Goal: Task Accomplishment & Management: Manage account settings

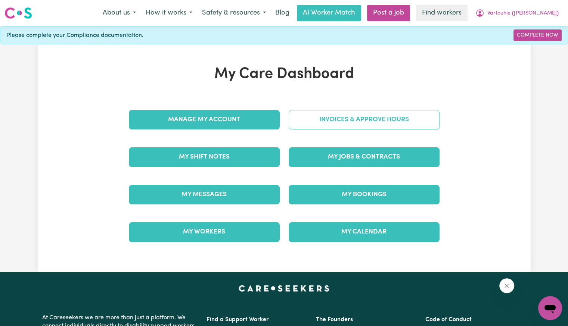
click at [310, 121] on link "Invoices & Approve Hours" at bounding box center [364, 119] width 151 height 19
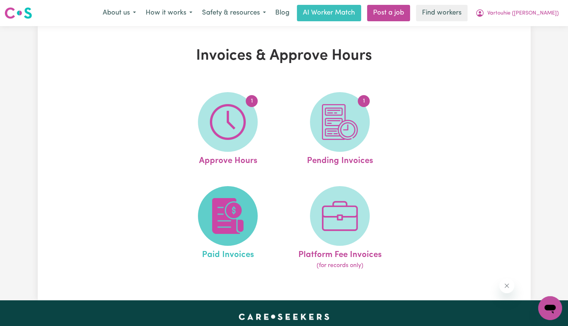
click at [244, 211] on img at bounding box center [228, 216] width 36 height 36
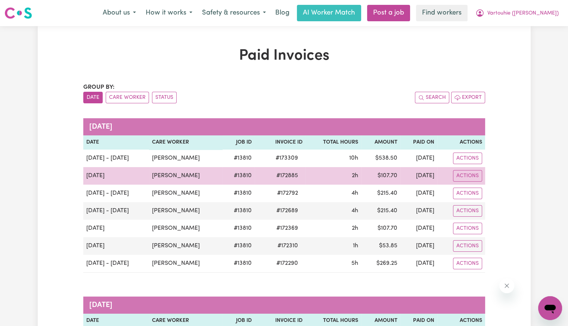
scroll to position [37, 0]
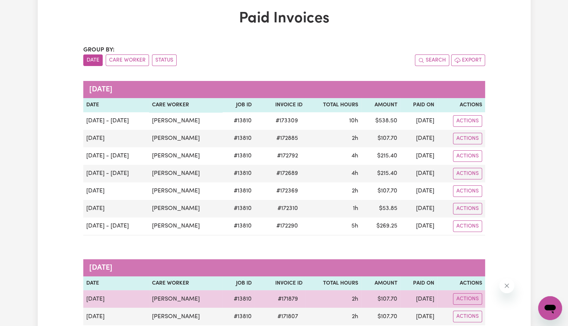
click at [292, 295] on span "# 171879" at bounding box center [287, 299] width 29 height 9
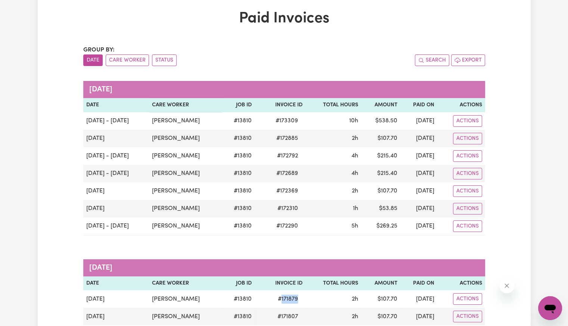
copy span "171879"
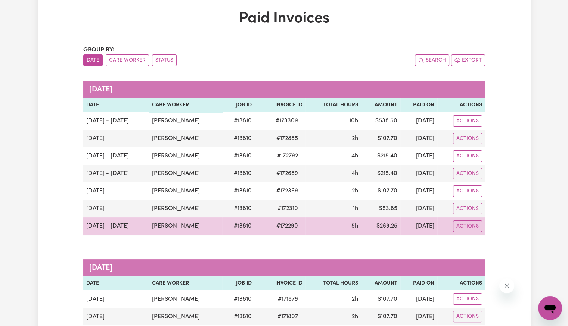
click at [292, 225] on span "# 172290" at bounding box center [287, 226] width 31 height 9
click at [292, 227] on span "# 172290" at bounding box center [287, 226] width 31 height 9
copy span "172290"
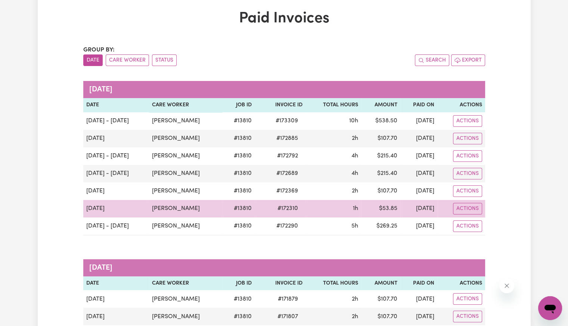
click at [296, 208] on span "# 172310" at bounding box center [287, 208] width 29 height 9
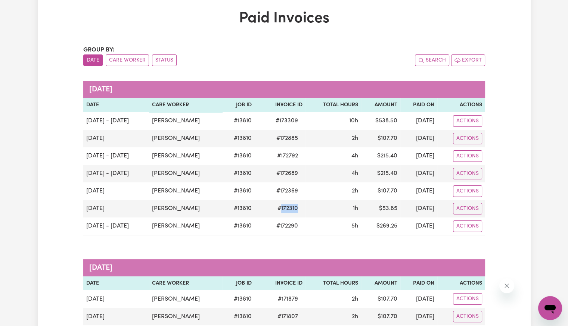
copy span "172310"
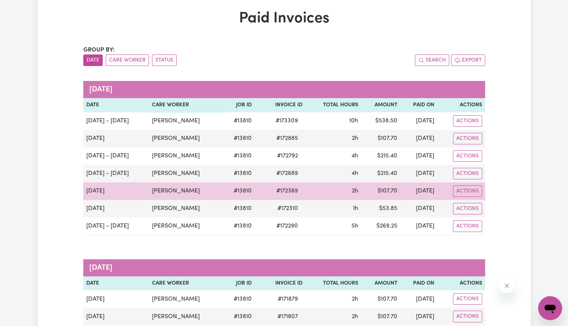
click at [280, 192] on span "# 172369" at bounding box center [287, 191] width 31 height 9
drag, startPoint x: 280, startPoint y: 192, endPoint x: 286, endPoint y: 193, distance: 5.7
click at [282, 192] on span "# 172369" at bounding box center [287, 191] width 31 height 9
click at [301, 190] on span "# 172369" at bounding box center [287, 191] width 31 height 9
click at [300, 190] on span "# 172369" at bounding box center [287, 191] width 31 height 9
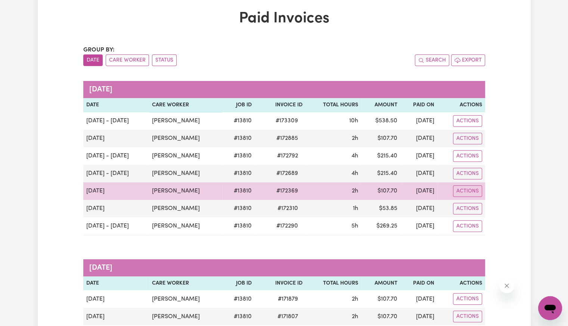
click at [293, 190] on span "# 172369" at bounding box center [287, 191] width 31 height 9
copy span "172369"
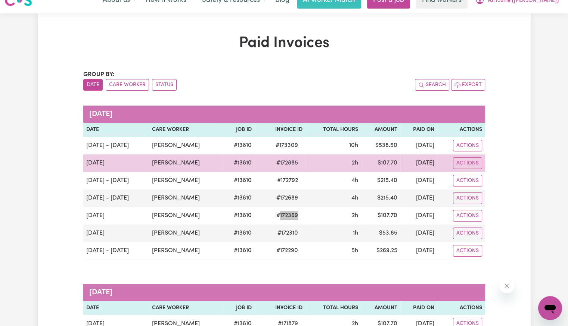
scroll to position [0, 0]
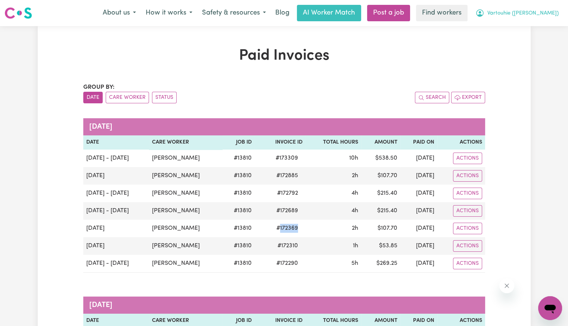
click at [530, 17] on span "Vartouhie ([PERSON_NAME])" at bounding box center [522, 13] width 71 height 8
click at [525, 38] on link "Logout" at bounding box center [533, 43] width 59 height 14
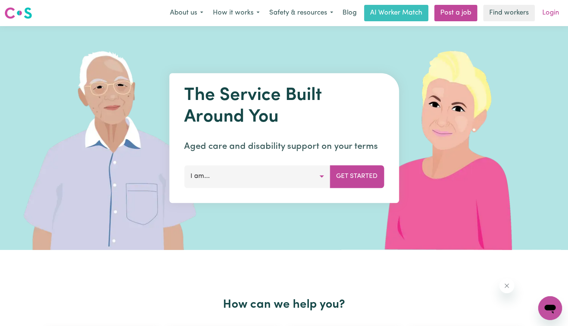
click at [548, 13] on link "Login" at bounding box center [551, 13] width 26 height 16
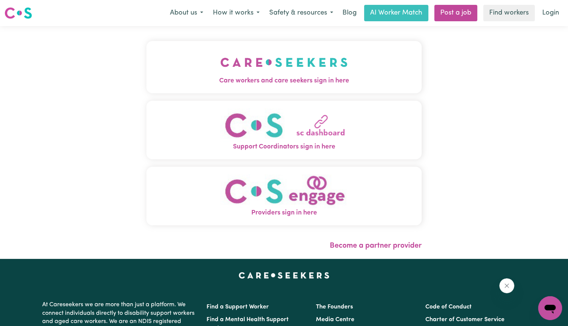
click at [303, 77] on span "Care workers and care seekers sign in here" at bounding box center [283, 81] width 275 height 10
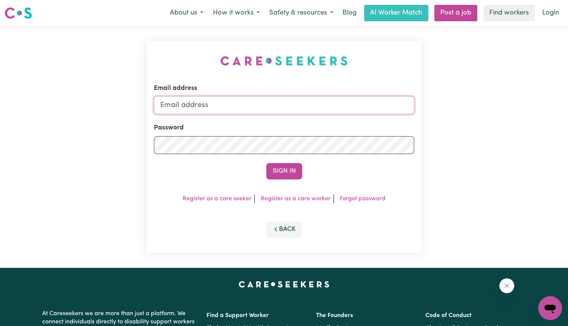
drag, startPoint x: 264, startPoint y: 106, endPoint x: 257, endPoint y: 109, distance: 7.4
click at [264, 106] on input "Email address" at bounding box center [284, 105] width 260 height 18
drag, startPoint x: 200, startPoint y: 102, endPoint x: 235, endPoint y: 103, distance: 34.8
click at [235, 103] on input "[EMAIL_ADDRESS][DOMAIN_NAME]" at bounding box center [284, 105] width 260 height 18
paste input "[PERSON_NAME]"
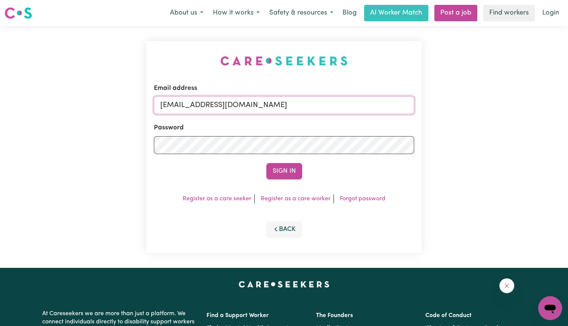
type input "[EMAIL_ADDRESS][DOMAIN_NAME]"
click at [266, 163] on button "Sign In" at bounding box center [284, 171] width 36 height 16
